Goal: Transaction & Acquisition: Download file/media

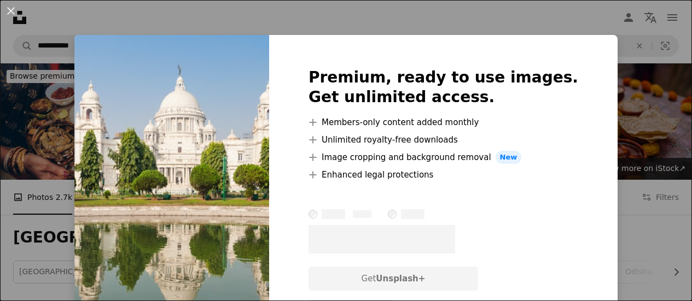
scroll to position [1852, 0]
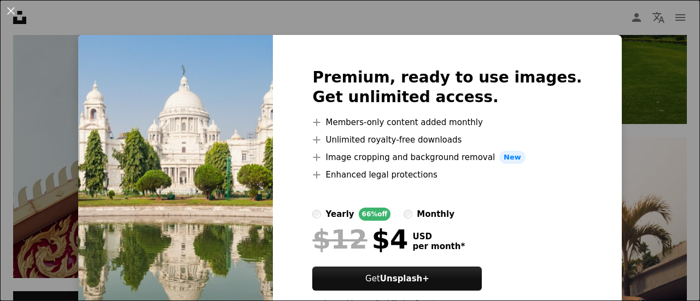
click at [619, 79] on div "An X shape Premium, ready to use images. Get unlimited access. A plus sign Memb…" at bounding box center [350, 150] width 700 height 301
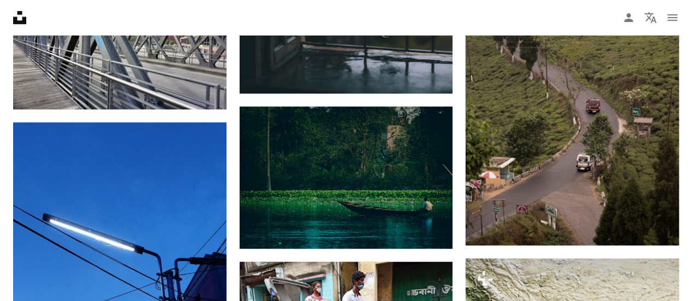
scroll to position [2604, 0]
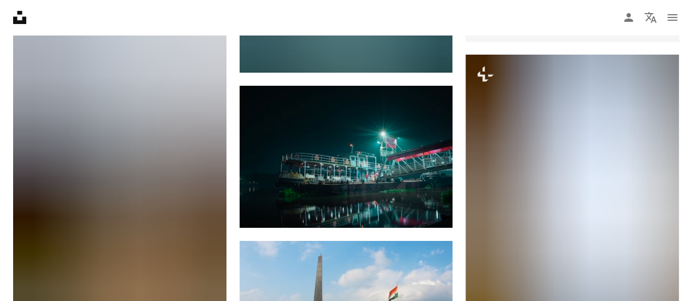
scroll to position [4035, 0]
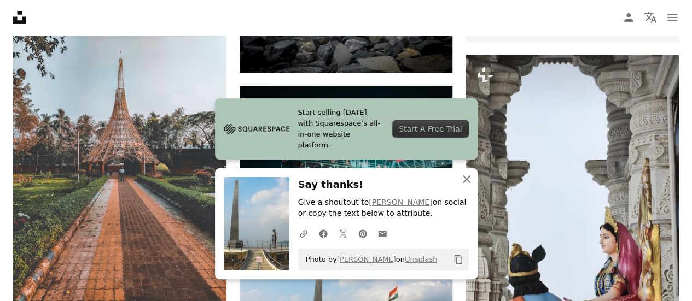
click at [468, 180] on icon "An X shape" at bounding box center [466, 179] width 13 height 13
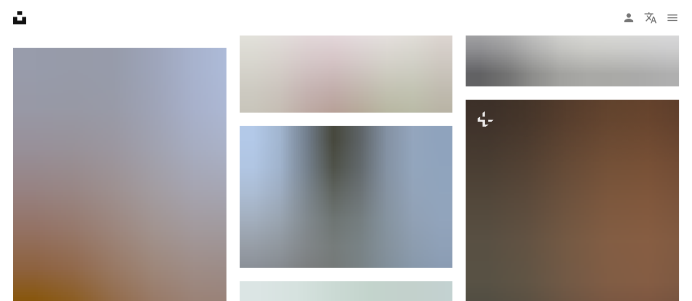
scroll to position [5079, 0]
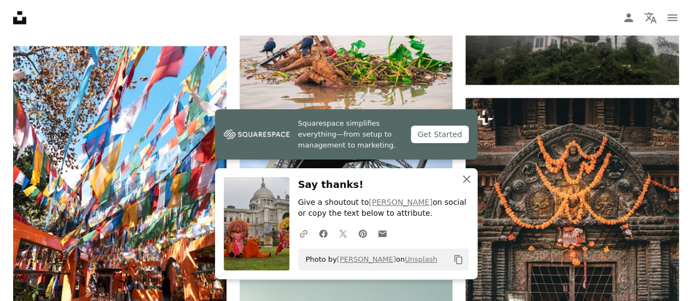
click at [467, 182] on icon "An X shape" at bounding box center [466, 179] width 13 height 13
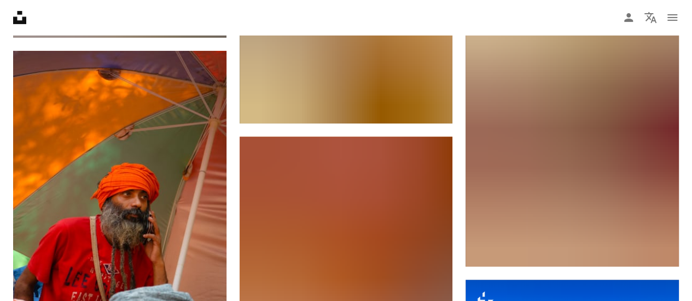
scroll to position [16849, 0]
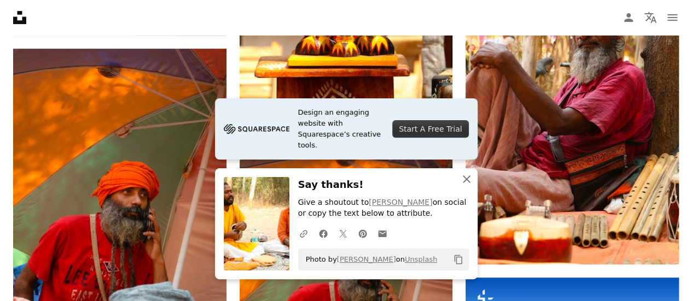
click at [465, 178] on icon "An X shape" at bounding box center [466, 179] width 13 height 13
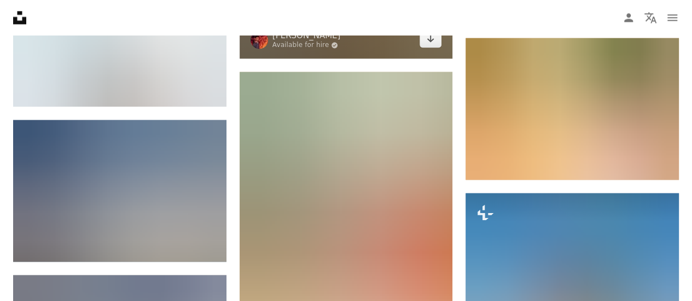
scroll to position [17581, 0]
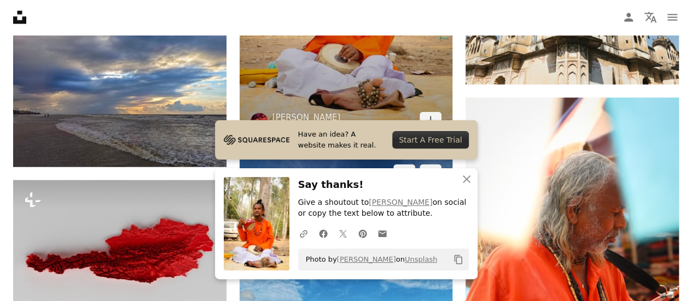
scroll to position [17829, 0]
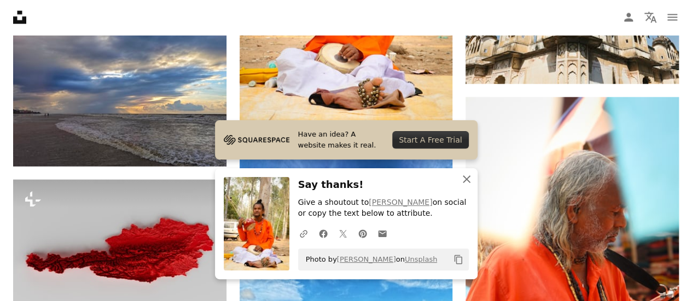
click at [465, 179] on icon "button" at bounding box center [467, 180] width 8 height 8
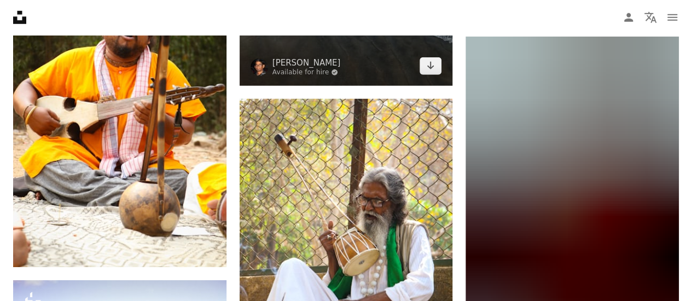
scroll to position [18216, 0]
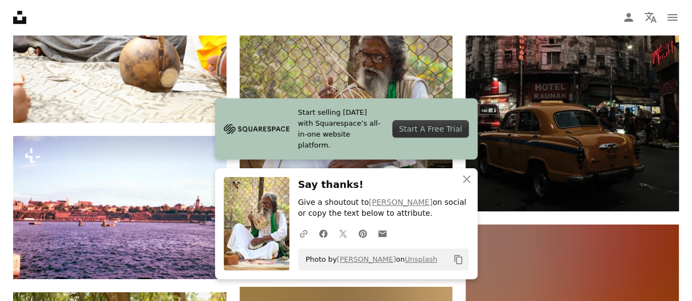
scroll to position [18361, 0]
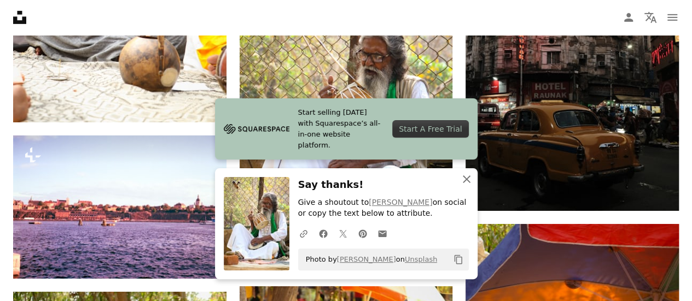
click at [466, 180] on icon "button" at bounding box center [467, 180] width 8 height 8
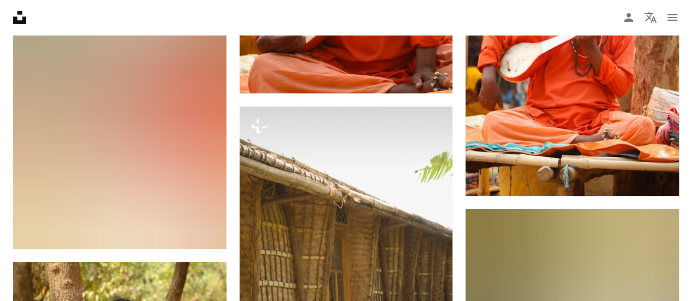
scroll to position [20672, 0]
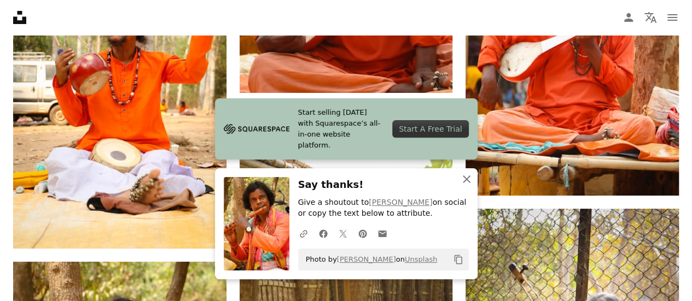
click at [462, 179] on icon "An X shape" at bounding box center [466, 179] width 13 height 13
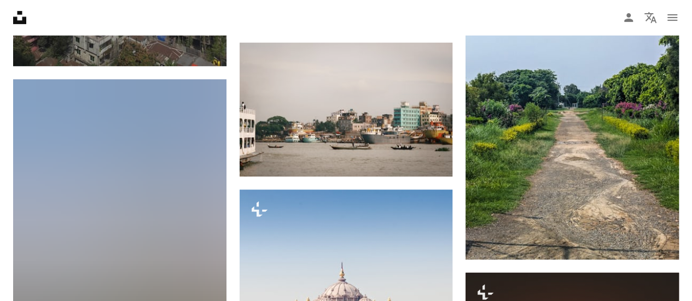
scroll to position [31371, 0]
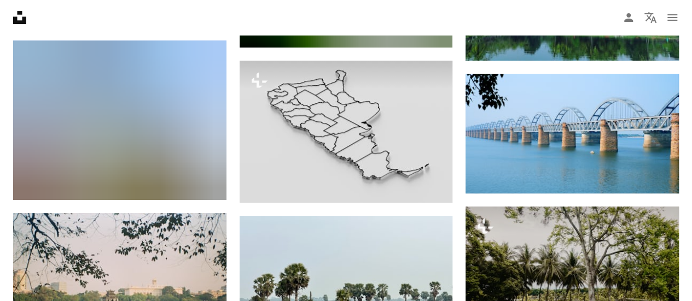
scroll to position [33424, 0]
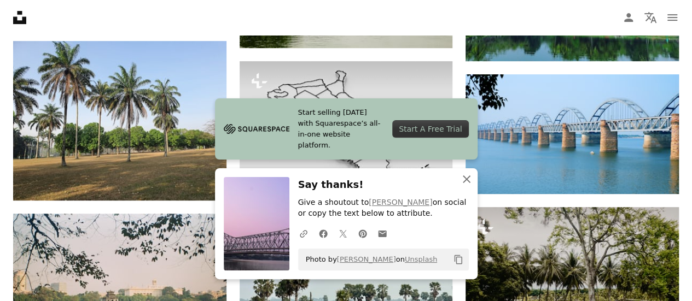
click at [468, 181] on icon "button" at bounding box center [467, 180] width 8 height 8
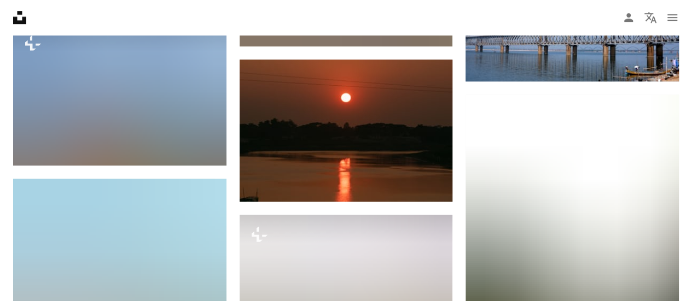
scroll to position [37753, 0]
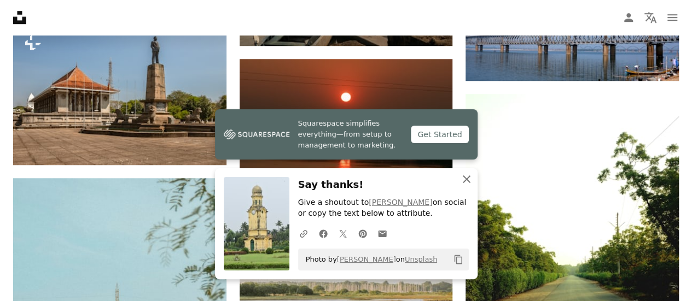
click at [467, 178] on icon "An X shape" at bounding box center [466, 179] width 13 height 13
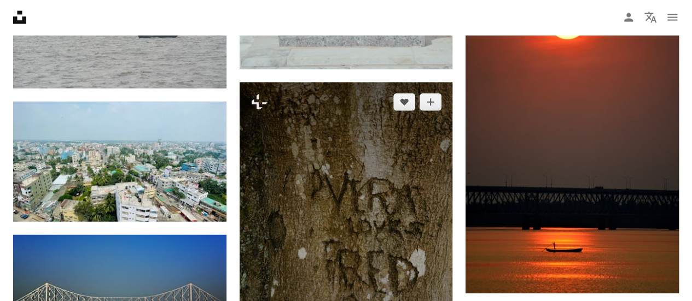
scroll to position [42823, 0]
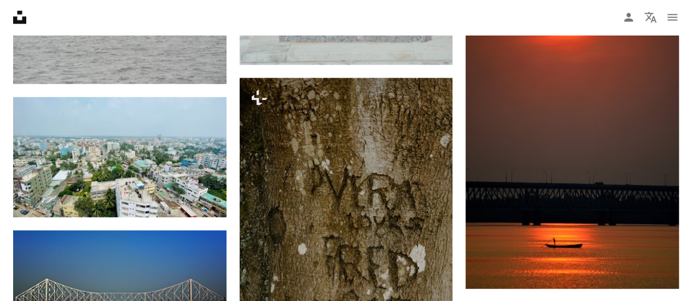
click at [20, 15] on icon "Unsplash logo Unsplash Home" at bounding box center [20, 18] width 22 height 22
click at [666, 18] on icon "navigation menu" at bounding box center [672, 17] width 13 height 13
click at [669, 15] on icon "Menu" at bounding box center [672, 17] width 10 height 7
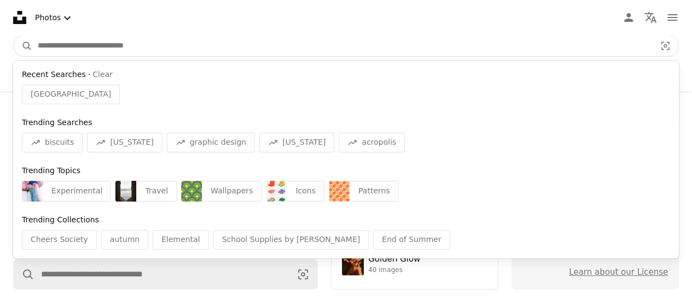
click at [97, 54] on input "Find visuals sitewide" at bounding box center [342, 46] width 620 height 21
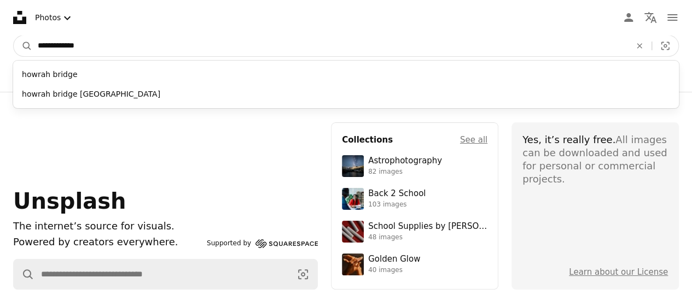
type input "**********"
click at [14, 36] on button "A magnifying glass" at bounding box center [23, 46] width 19 height 21
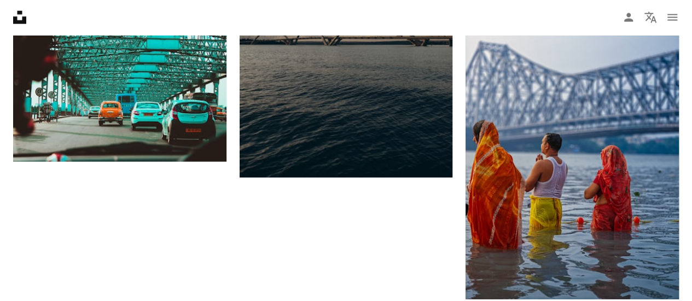
scroll to position [1362, 0]
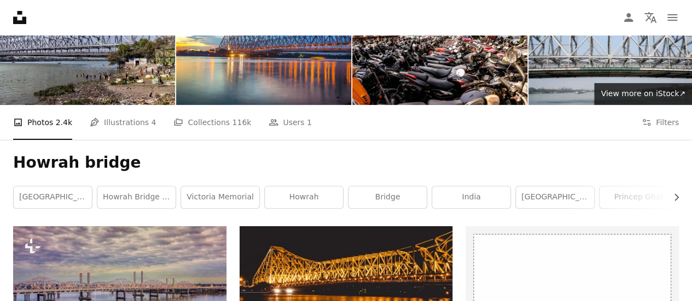
scroll to position [74, 0]
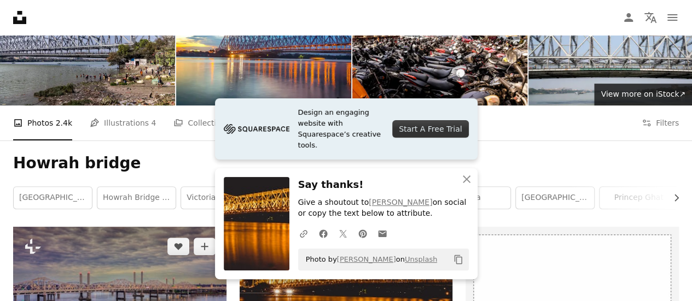
scroll to position [203, 0]
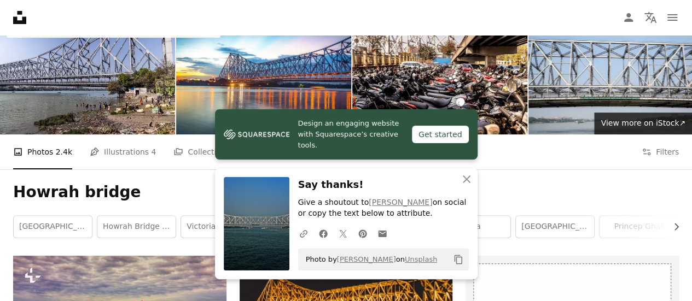
scroll to position [0, 0]
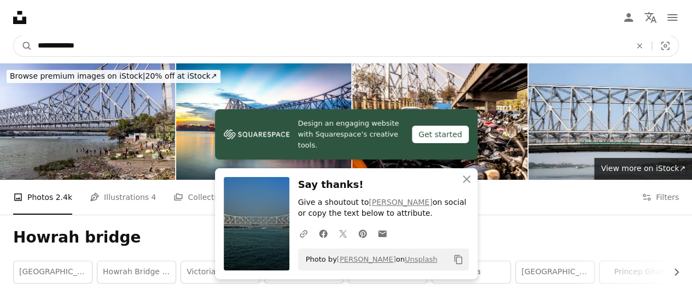
click at [111, 40] on input "**********" at bounding box center [329, 46] width 595 height 21
type input "**********"
click at [14, 36] on button "A magnifying glass" at bounding box center [23, 46] width 19 height 21
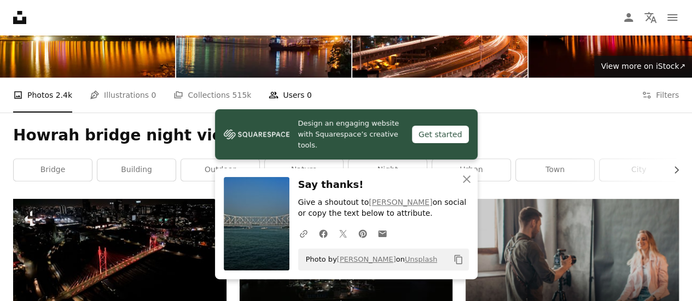
scroll to position [103, 0]
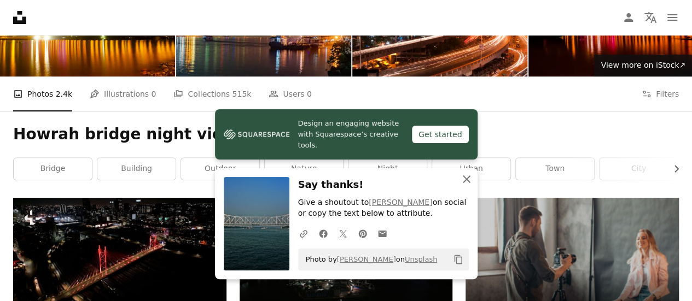
click at [464, 180] on icon "An X shape" at bounding box center [466, 179] width 13 height 13
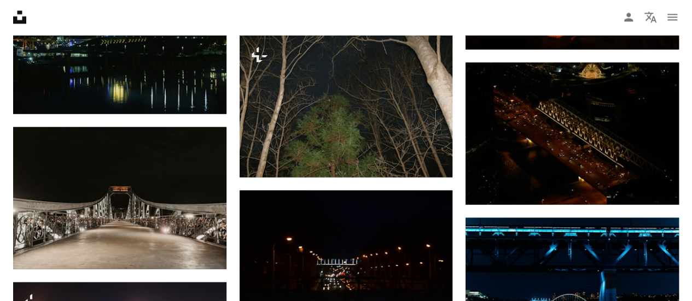
scroll to position [1043, 0]
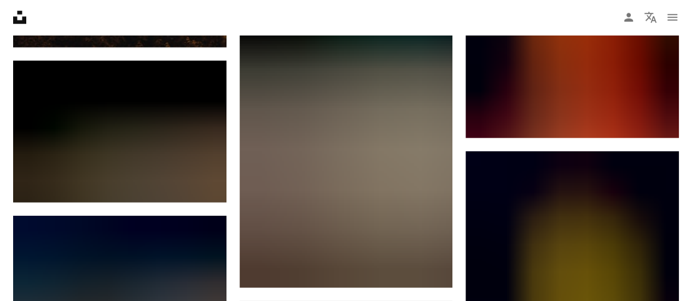
scroll to position [1420, 0]
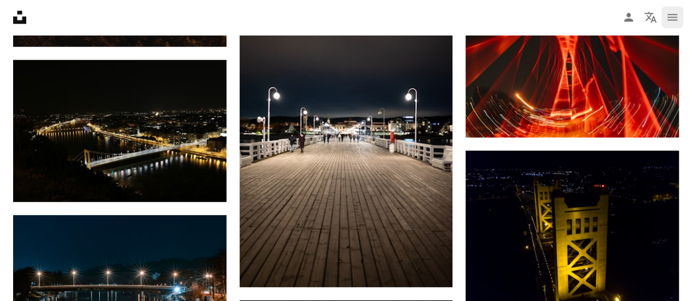
click at [674, 13] on icon "navigation menu" at bounding box center [672, 17] width 13 height 13
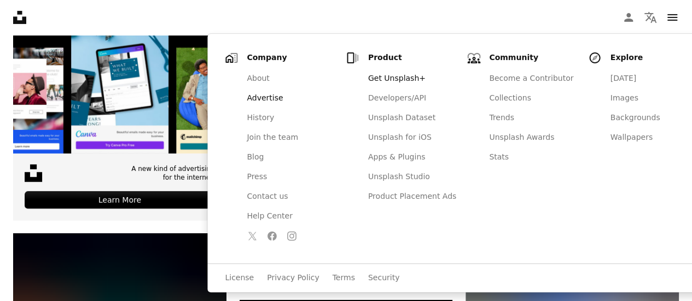
scroll to position [1852, 0]
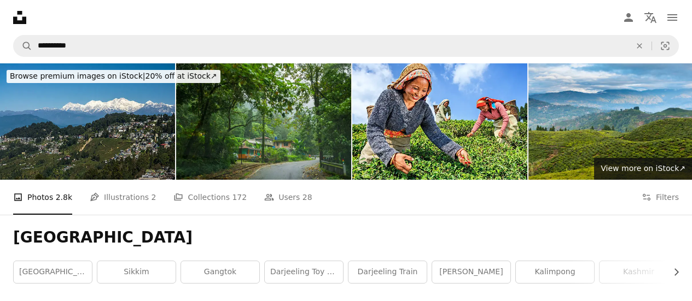
scroll to position [2101, 0]
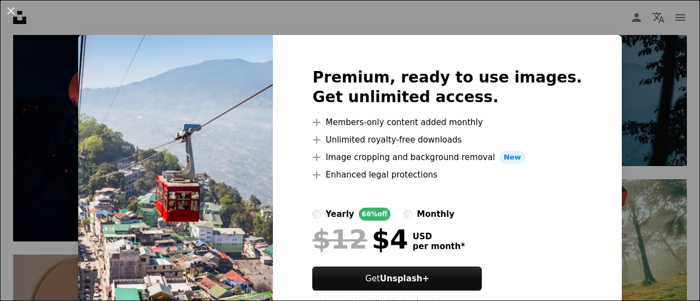
click at [444, 26] on div "An X shape Premium, ready to use images. Get unlimited access. A plus sign Memb…" at bounding box center [350, 150] width 700 height 301
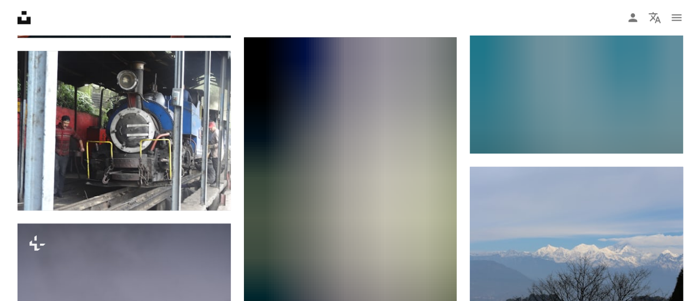
scroll to position [8920, 0]
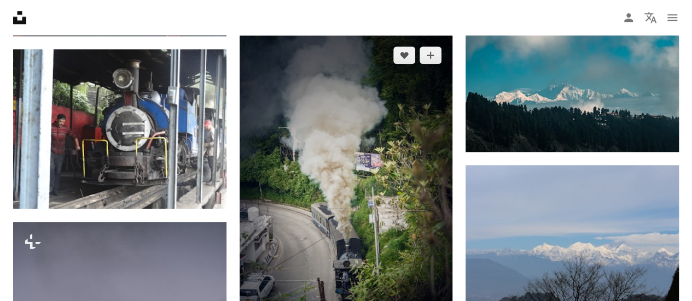
click at [358, 126] on img at bounding box center [346, 196] width 213 height 320
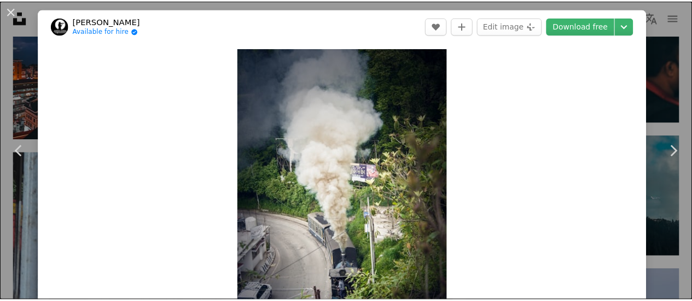
scroll to position [209, 0]
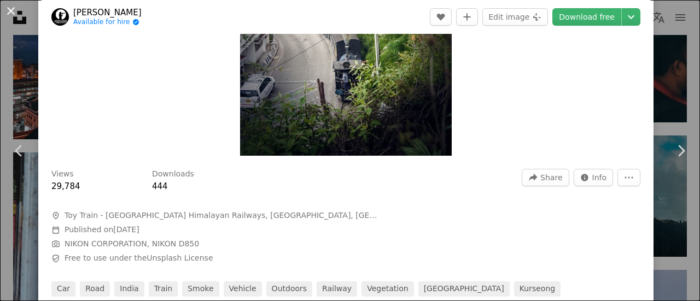
click at [14, 9] on button "An X shape" at bounding box center [10, 10] width 13 height 13
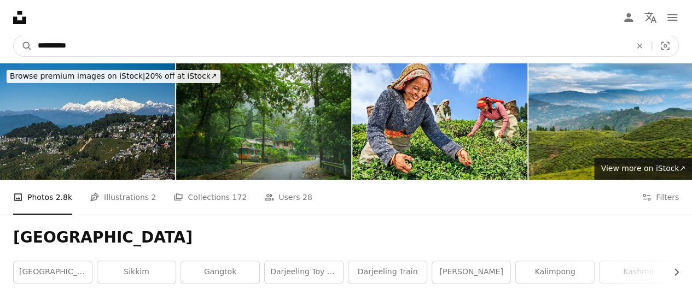
click at [214, 46] on input "**********" at bounding box center [329, 46] width 595 height 21
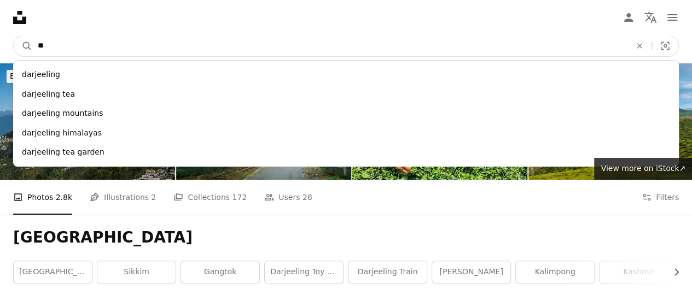
type input "*"
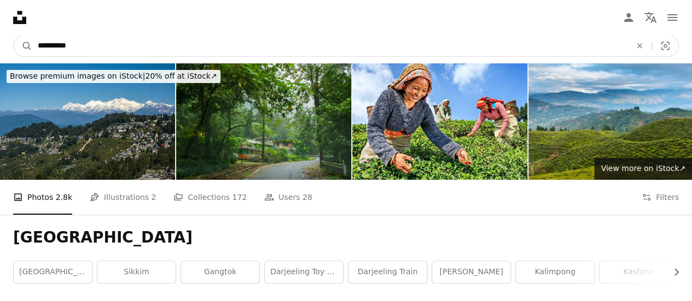
type input "**********"
click at [14, 36] on button "A magnifying glass" at bounding box center [23, 46] width 19 height 21
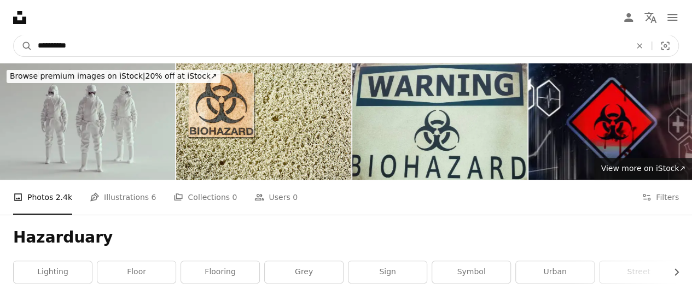
click at [114, 47] on input "**********" at bounding box center [329, 46] width 595 height 21
type input "*"
type input "**********"
click at [14, 36] on button "A magnifying glass" at bounding box center [23, 46] width 19 height 21
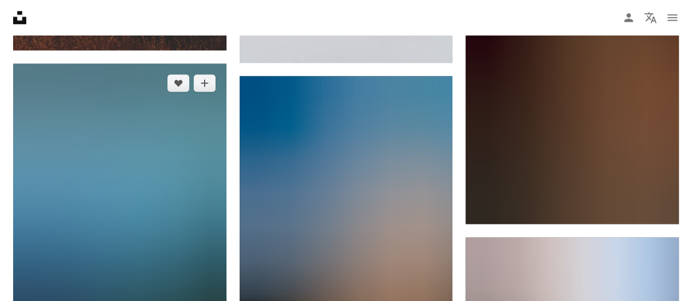
scroll to position [692, 0]
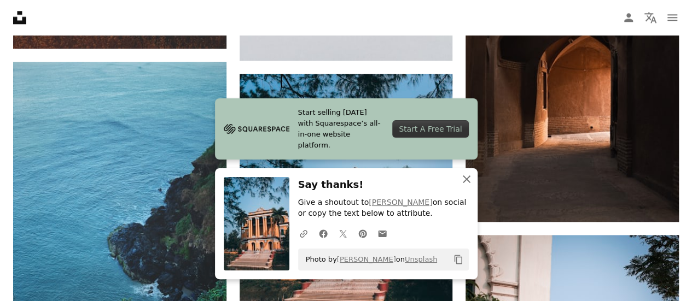
click at [466, 178] on icon "An X shape" at bounding box center [466, 179] width 13 height 13
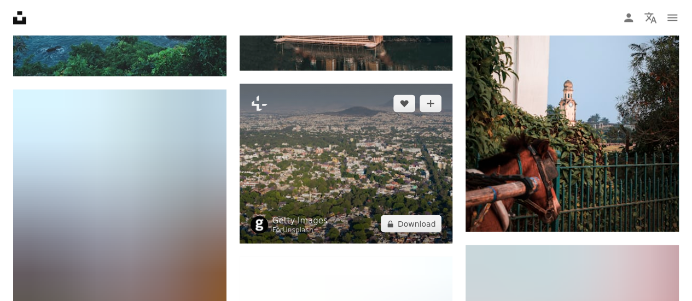
scroll to position [968, 0]
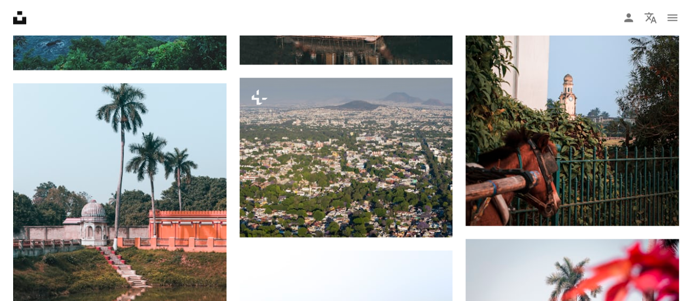
click at [384, 24] on nav "Unsplash logo Unsplash Home A photo Pen Tool A compass A stack of folders Downl…" at bounding box center [346, 17] width 692 height 35
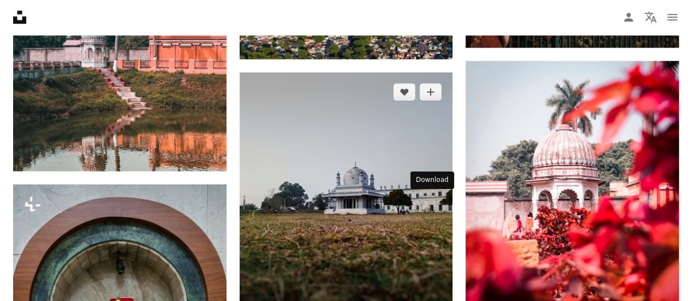
scroll to position [1146, 0]
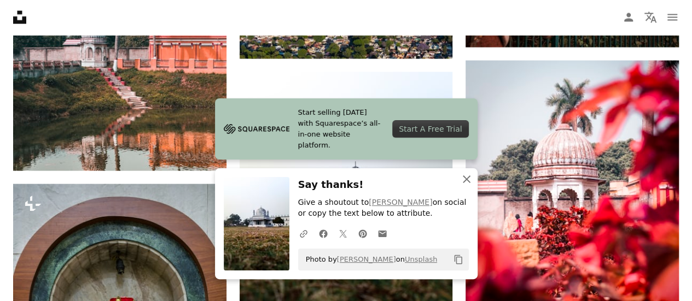
click at [462, 180] on icon "An X shape" at bounding box center [466, 179] width 13 height 13
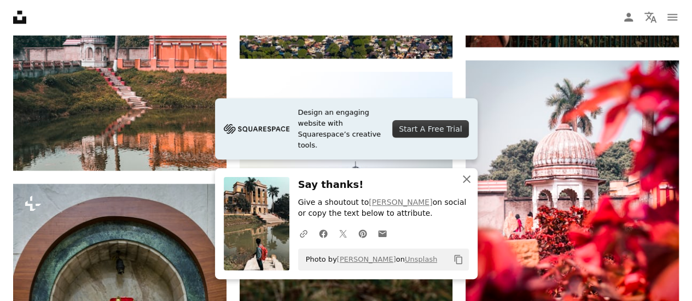
click at [464, 178] on icon "An X shape" at bounding box center [466, 179] width 13 height 13
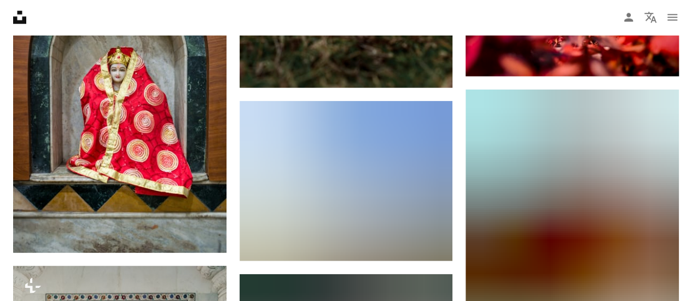
scroll to position [1397, 0]
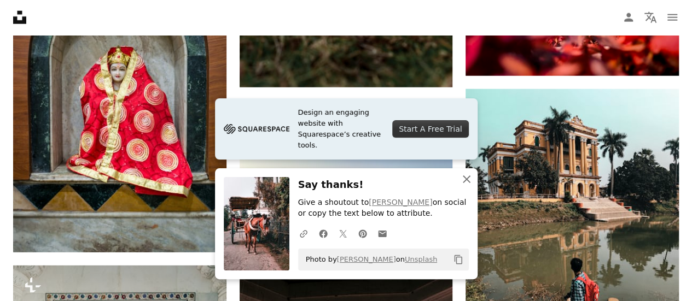
click at [467, 183] on icon "An X shape" at bounding box center [466, 179] width 13 height 13
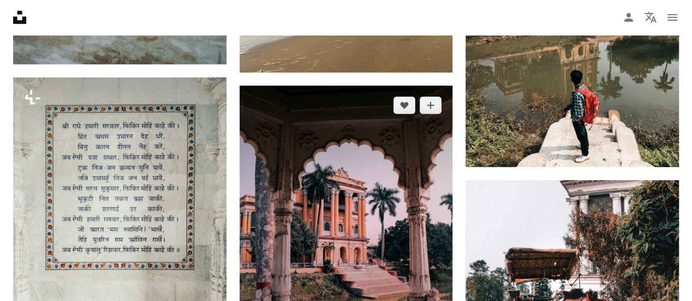
scroll to position [1586, 0]
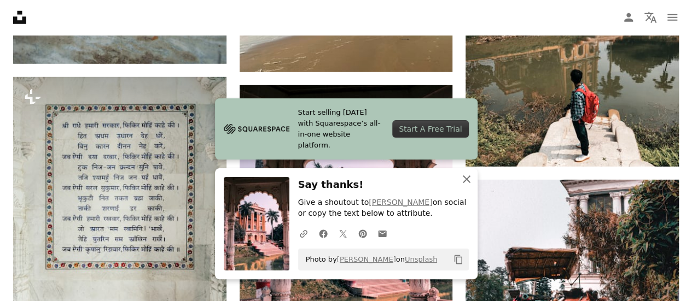
click at [465, 181] on icon "button" at bounding box center [467, 180] width 8 height 8
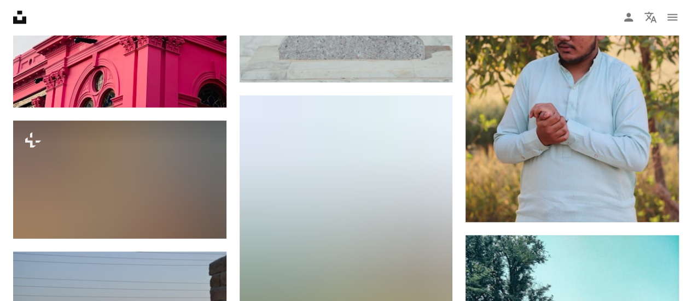
scroll to position [3316, 0]
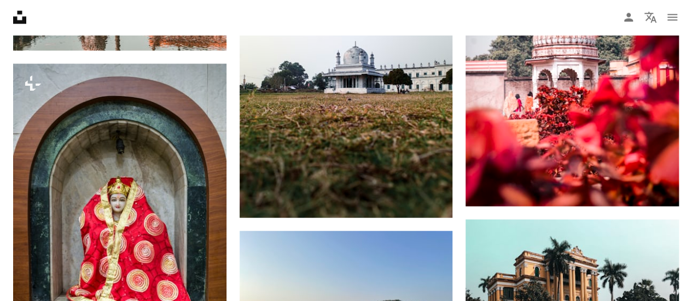
scroll to position [0, 0]
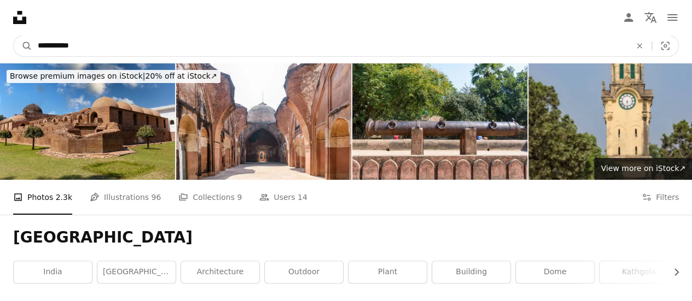
click at [206, 40] on input "**********" at bounding box center [329, 46] width 595 height 21
type input "*"
type input "**********"
click at [14, 36] on button "A magnifying glass" at bounding box center [23, 46] width 19 height 21
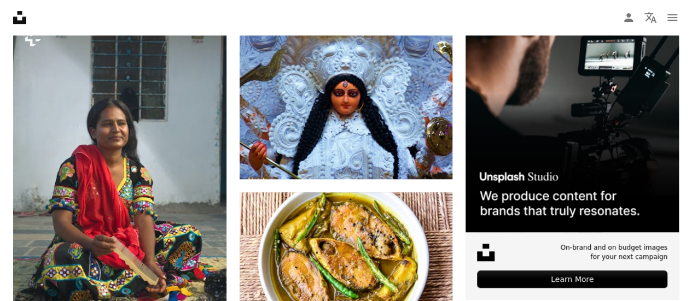
scroll to position [283, 0]
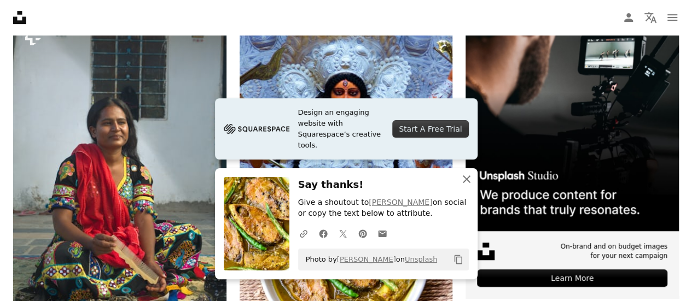
click at [463, 181] on icon "An X shape" at bounding box center [466, 179] width 13 height 13
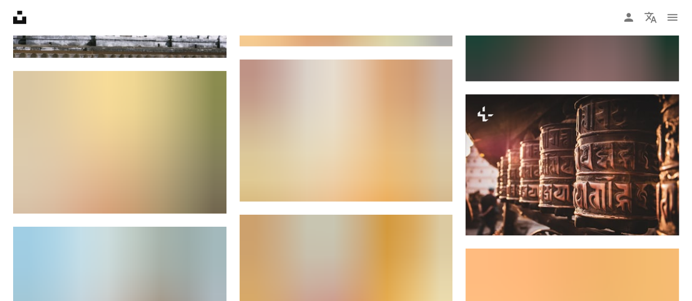
scroll to position [0, 0]
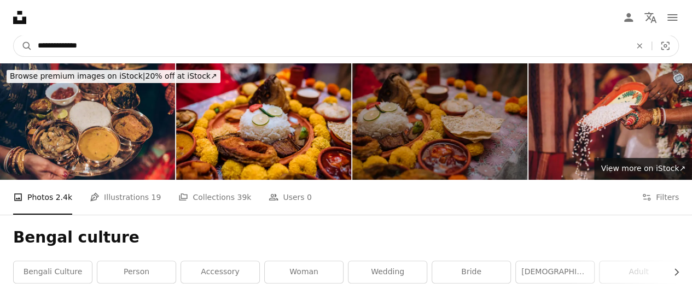
click at [276, 46] on input "**********" at bounding box center [329, 46] width 595 height 21
type input "*"
type input "**********"
click at [14, 36] on button "A magnifying glass" at bounding box center [23, 46] width 19 height 21
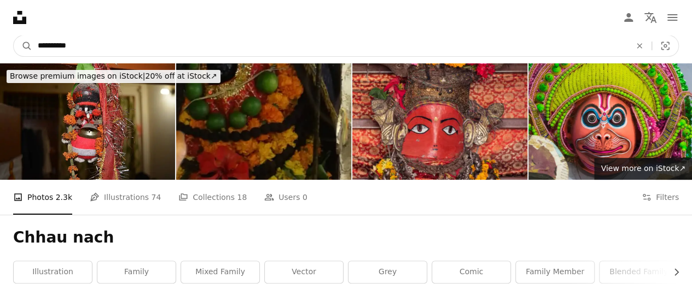
click at [147, 44] on input "**********" at bounding box center [329, 46] width 595 height 21
type input "**********"
click at [14, 36] on button "A magnifying glass" at bounding box center [23, 46] width 19 height 21
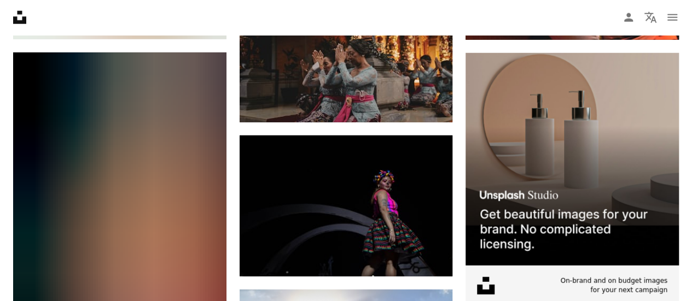
scroll to position [3485, 0]
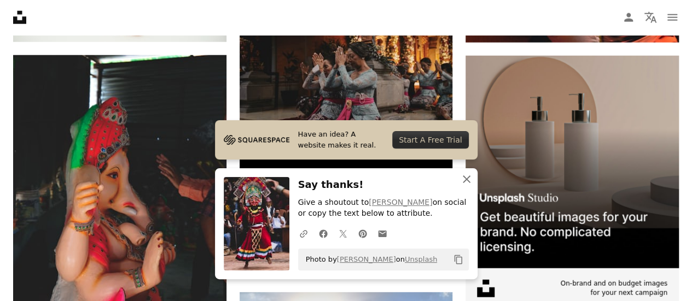
click at [465, 179] on icon "button" at bounding box center [467, 180] width 8 height 8
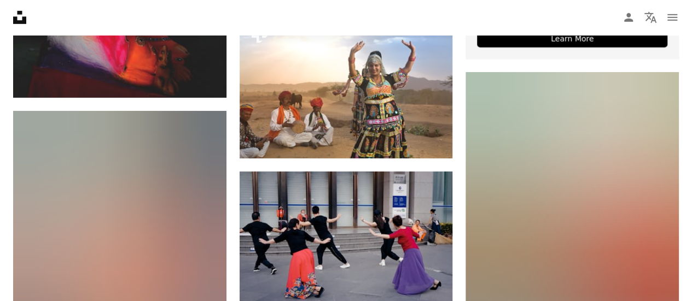
scroll to position [0, 0]
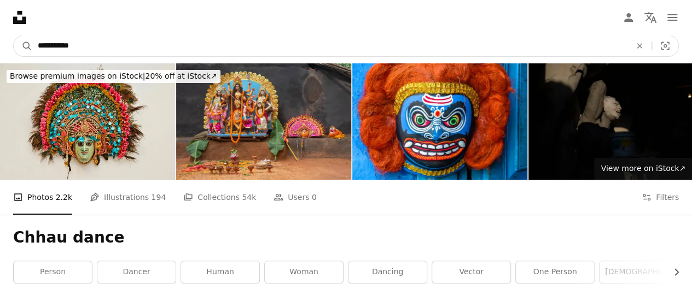
click at [408, 42] on input "**********" at bounding box center [329, 46] width 595 height 21
type input "*"
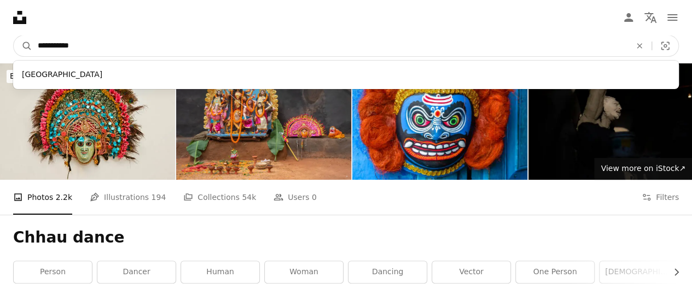
type input "**********"
click at [14, 36] on button "A magnifying glass" at bounding box center [23, 46] width 19 height 21
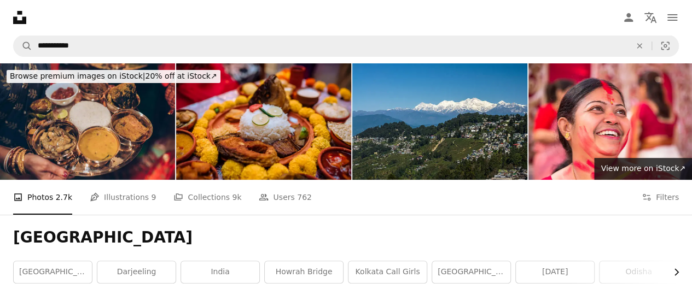
click at [676, 267] on icon "Chevron right" at bounding box center [675, 272] width 11 height 11
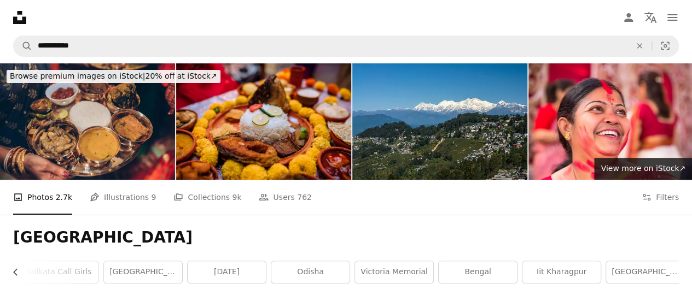
scroll to position [0, 334]
click at [374, 261] on link "victoria memorial" at bounding box center [388, 272] width 78 height 22
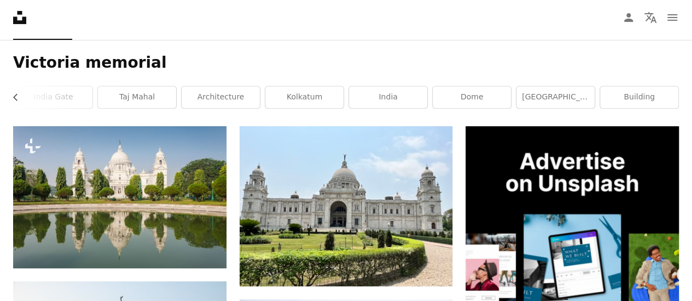
scroll to position [176, 0]
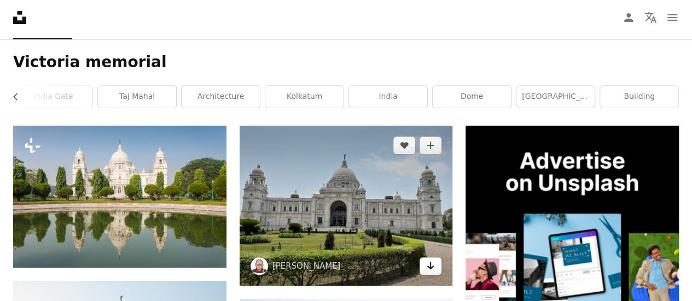
click at [430, 262] on icon "Download" at bounding box center [430, 266] width 7 height 8
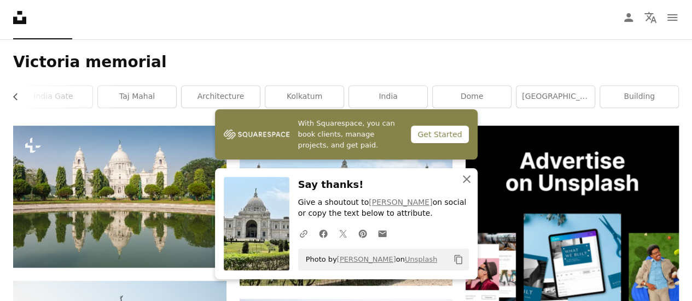
click at [468, 179] on icon "An X shape" at bounding box center [466, 179] width 13 height 13
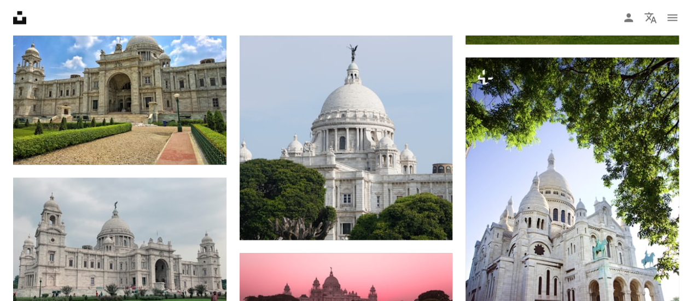
scroll to position [834, 0]
